Goal: Task Accomplishment & Management: Manage account settings

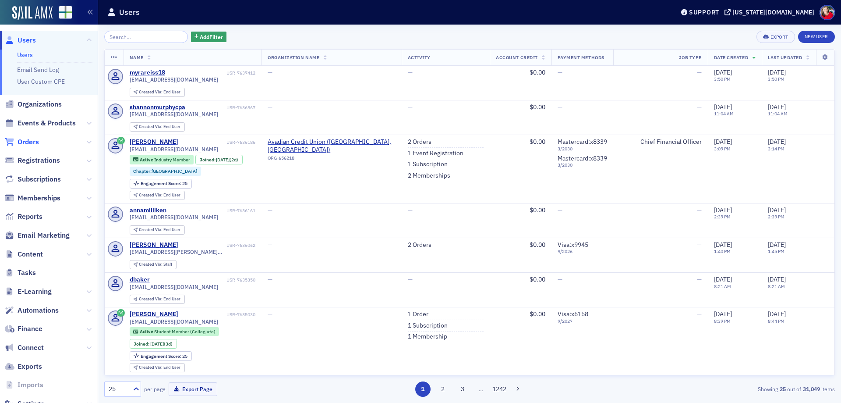
click at [33, 143] on span "Orders" at bounding box center [28, 142] width 21 height 10
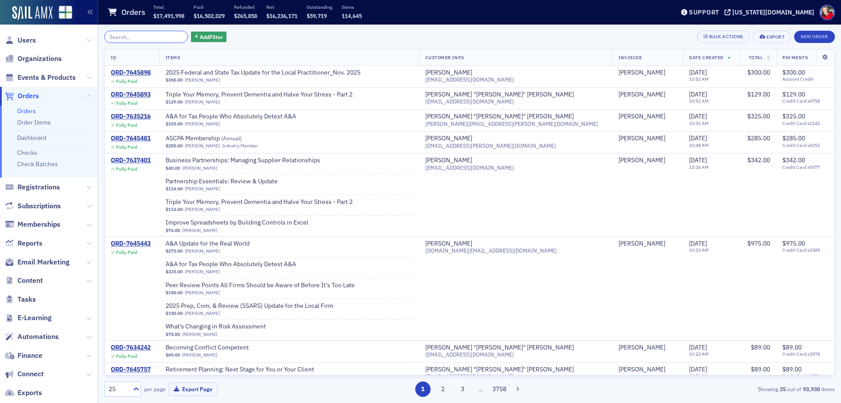
click at [131, 40] on input "search" at bounding box center [146, 37] width 84 height 12
paste input ": ORD-7158611"
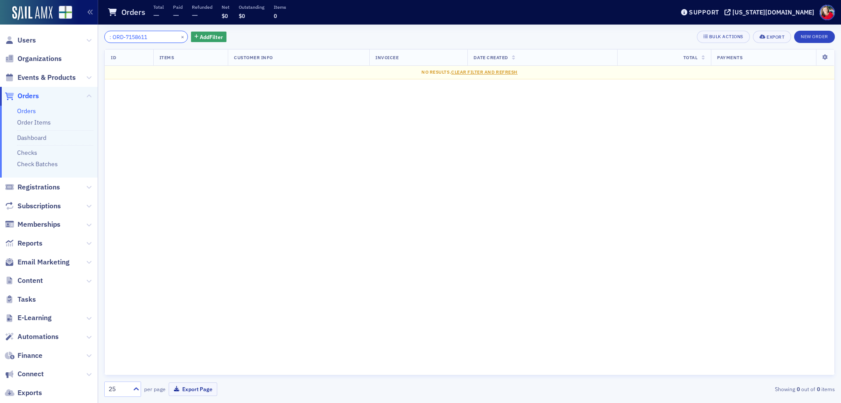
click at [112, 37] on input ": ORD-7158611" at bounding box center [146, 37] width 84 height 12
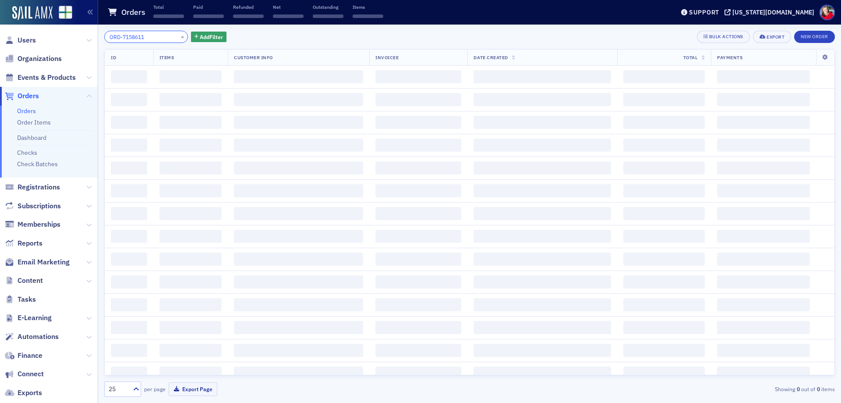
type input "ORD-7158611"
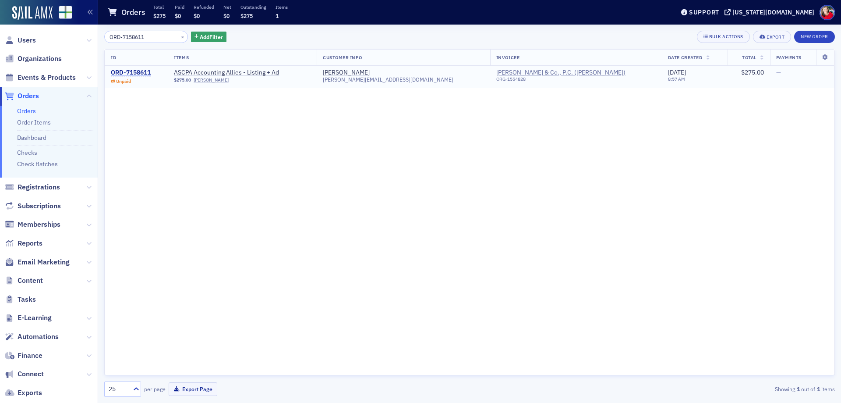
click at [142, 73] on div "ORD-7158611" at bounding box center [131, 73] width 40 height 8
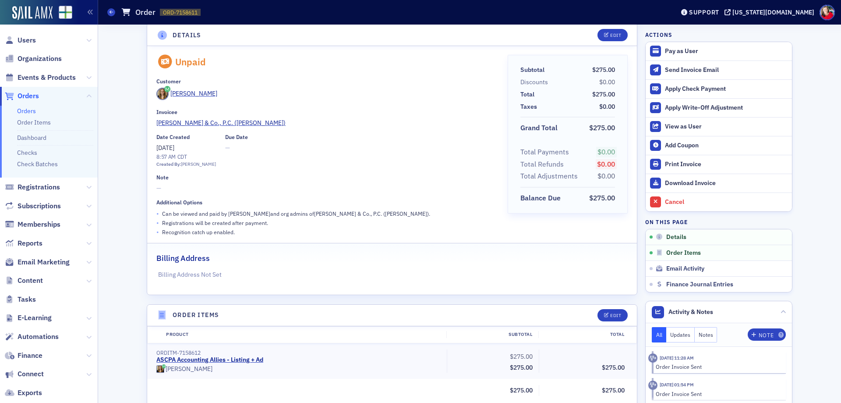
scroll to position [9, 0]
click at [666, 200] on div "Cancel" at bounding box center [726, 202] width 123 height 8
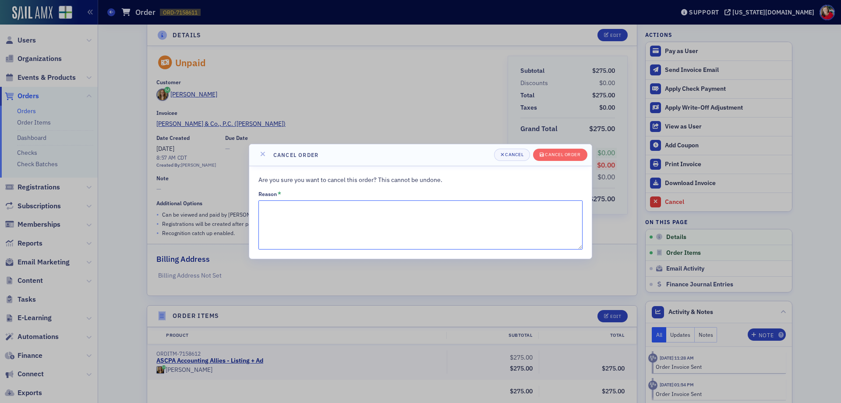
click at [507, 210] on textarea "Reason *" at bounding box center [420, 224] width 324 height 49
click at [290, 223] on textarea "Reason *" at bounding box center [420, 224] width 324 height 49
paste textarea "Ok. I think the allies one I will go in and delete. [PERSON_NAME] is a Top Golf…"
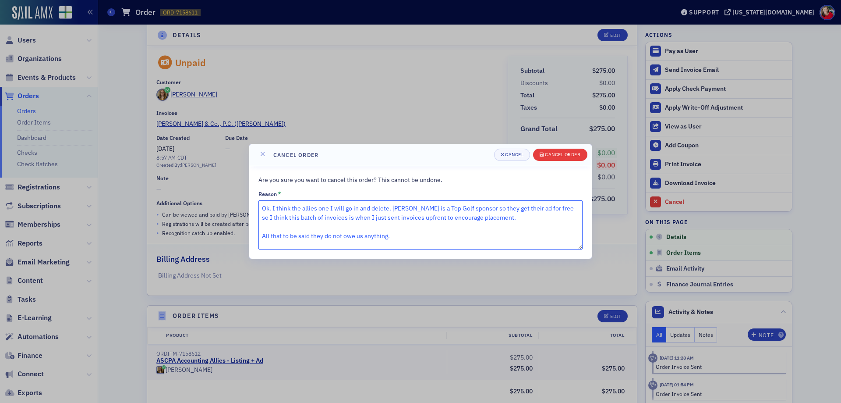
type textarea "Ok. I think the allies one I will go in and delete. [PERSON_NAME] is a Top Golf…"
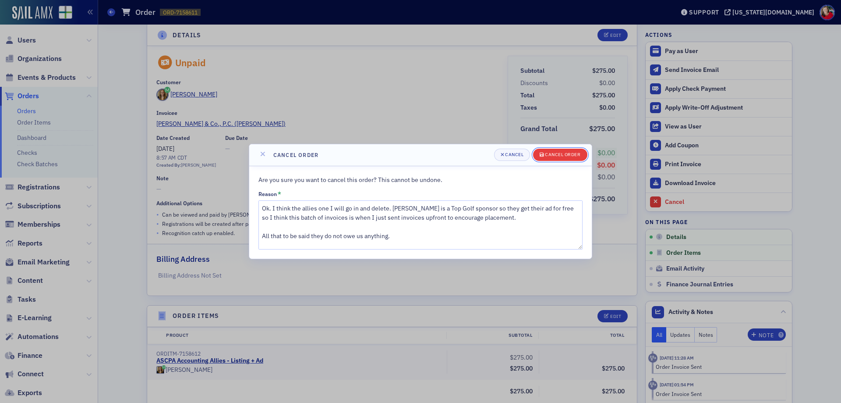
click at [547, 151] on button "Cancel order" at bounding box center [560, 155] width 54 height 12
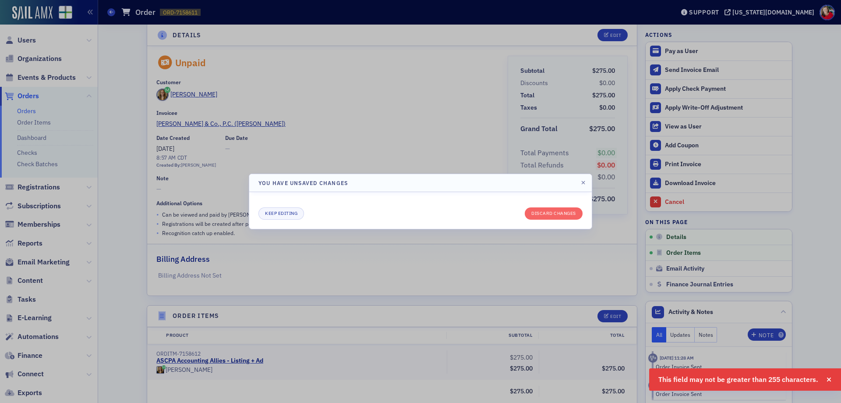
click at [463, 196] on div "Keep editing Discard changes" at bounding box center [420, 210] width 343 height 37
click at [286, 216] on button "Keep editing" at bounding box center [281, 213] width 46 height 12
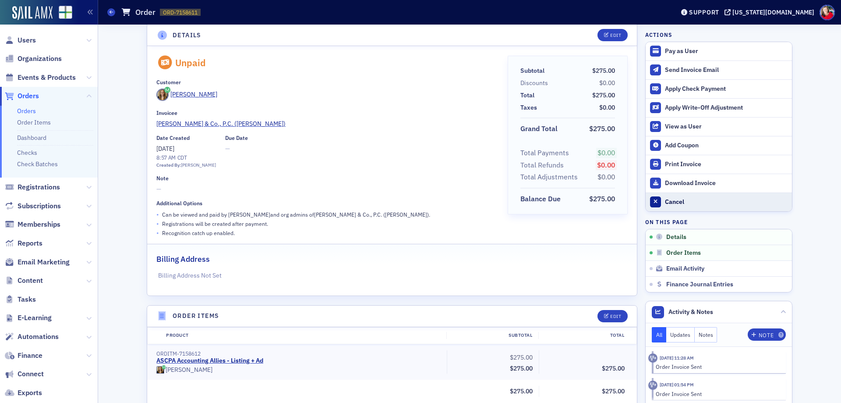
click at [673, 199] on div "Cancel" at bounding box center [726, 202] width 123 height 8
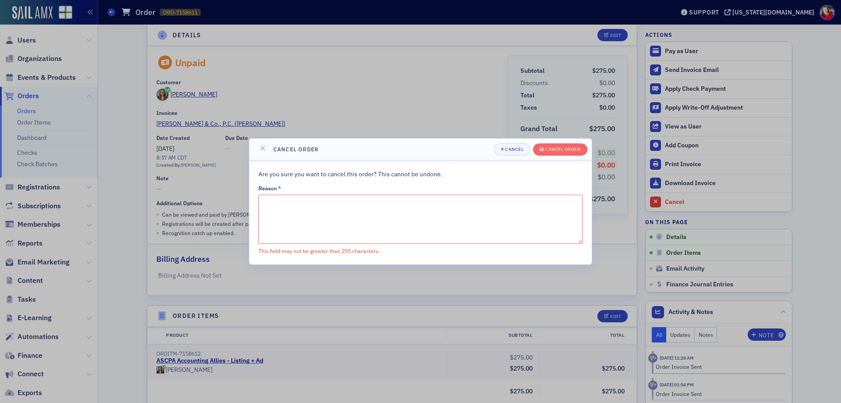
click at [392, 209] on textarea "Reason *" at bounding box center [420, 219] width 324 height 49
paste textarea "Ok. I think the allies one I will go in and delete. [PERSON_NAME] is a Top Golf…"
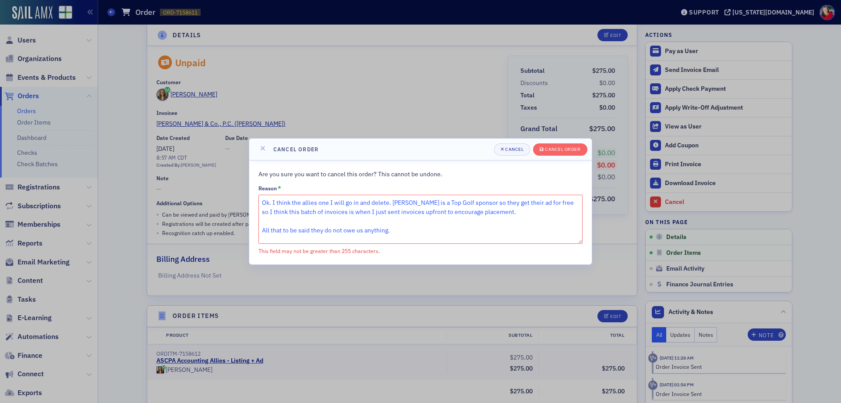
click at [263, 202] on textarea "Ok. I think the allies one I will go in and delete. [PERSON_NAME] is a Top Golf…" at bounding box center [420, 219] width 324 height 49
type textarea "JT is a Top Golf sponsor so they get their ad for free. I think this batch of i…"
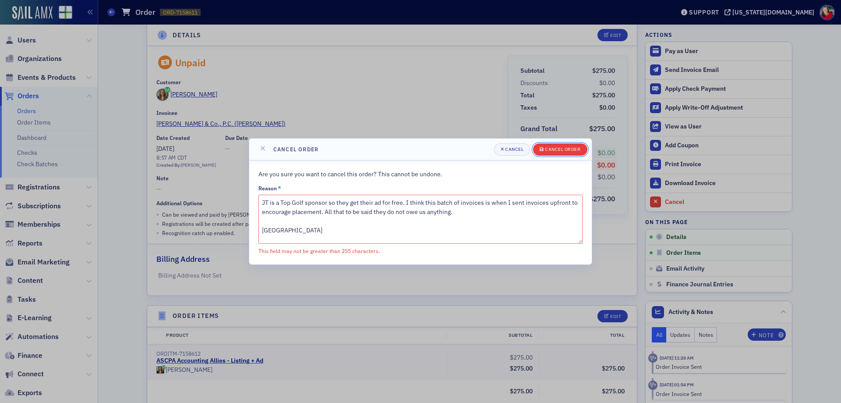
click at [553, 149] on div "Cancel order" at bounding box center [562, 149] width 35 height 5
